Goal: Find specific page/section: Find specific page/section

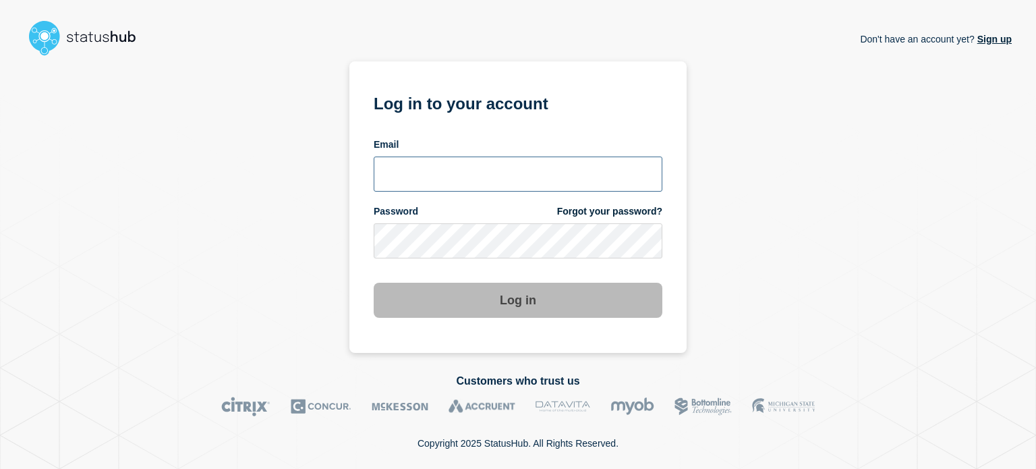
type input "xandra.martens@conexon.us"
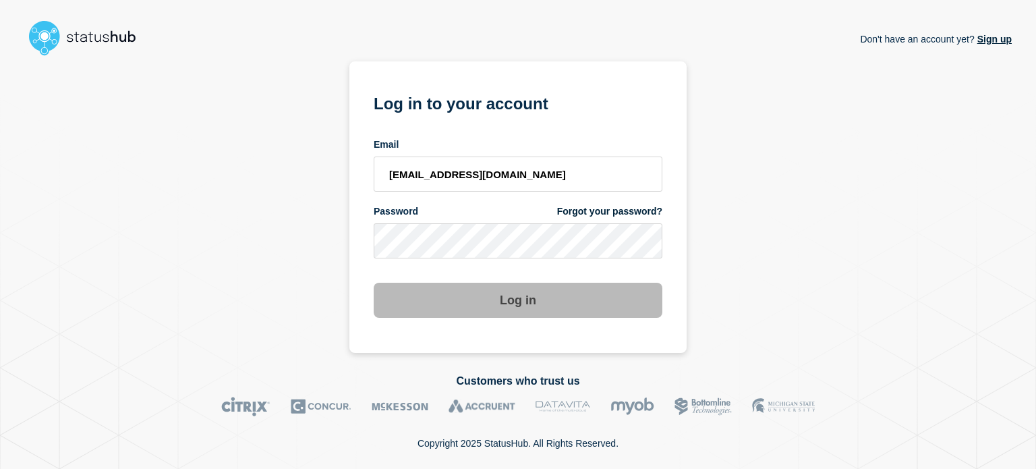
click at [461, 312] on button "Log in" at bounding box center [518, 300] width 289 height 35
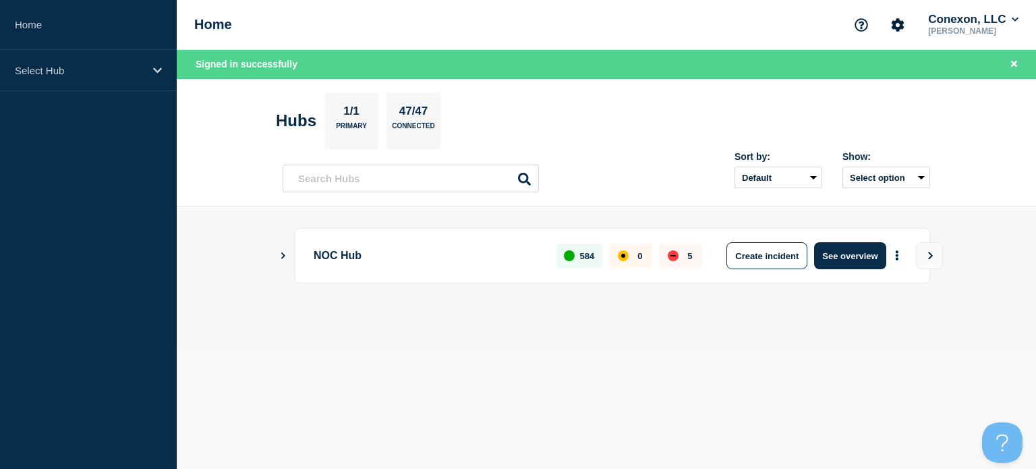
click at [22, 91] on aside "Home Select Hub" at bounding box center [88, 234] width 177 height 469
click at [860, 262] on button "See overview" at bounding box center [849, 255] width 71 height 27
